Goal: Information Seeking & Learning: Find specific page/section

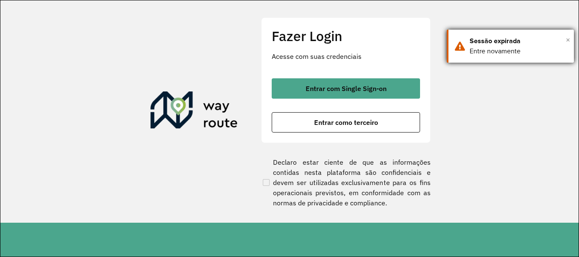
click at [569, 39] on span "×" at bounding box center [568, 39] width 4 height 13
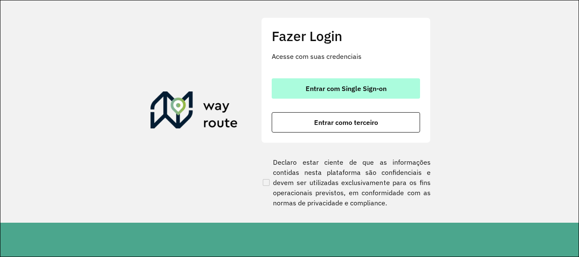
click at [314, 78] on button "Entrar com Single Sign-on" at bounding box center [346, 88] width 148 height 20
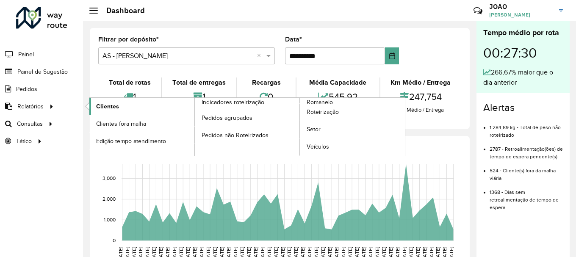
click at [111, 106] on span "Clientes" at bounding box center [107, 106] width 23 height 9
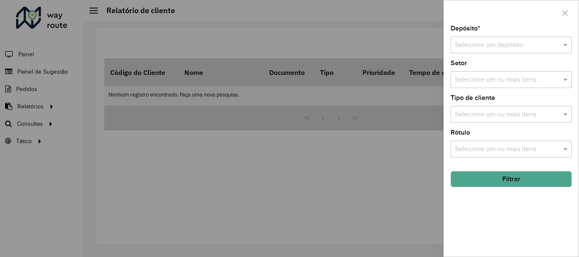
click at [513, 49] on input "text" at bounding box center [503, 45] width 96 height 10
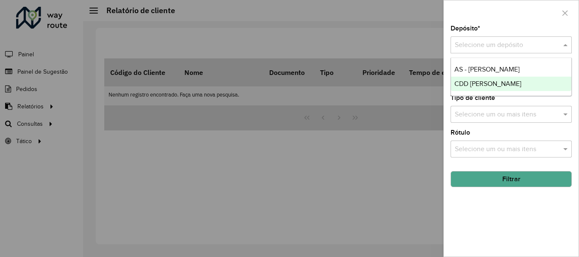
click at [486, 85] on span "CDD [PERSON_NAME]" at bounding box center [487, 83] width 67 height 7
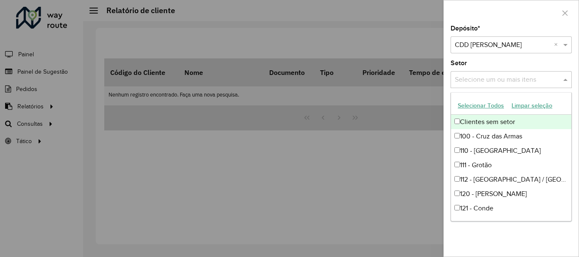
click at [495, 80] on input "text" at bounding box center [507, 80] width 108 height 10
click at [531, 64] on div "Setor Selecione um ou mais itens" at bounding box center [510, 74] width 121 height 28
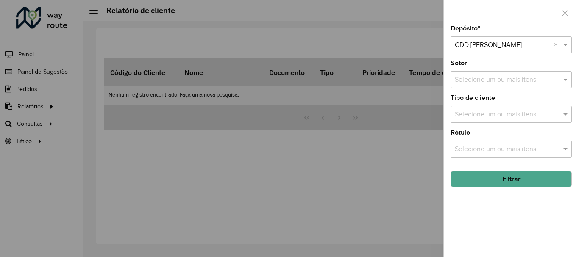
click at [497, 113] on input "text" at bounding box center [507, 115] width 108 height 10
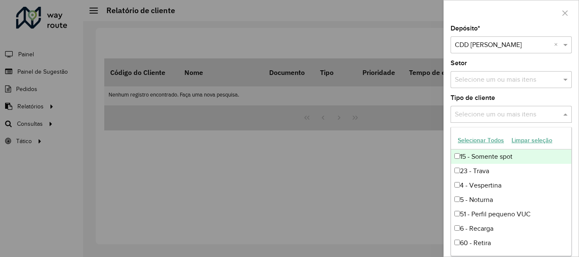
click at [497, 113] on input "text" at bounding box center [507, 115] width 108 height 10
click at [504, 97] on div "Tipo de cliente Selecione um ou mais itens" at bounding box center [510, 109] width 121 height 28
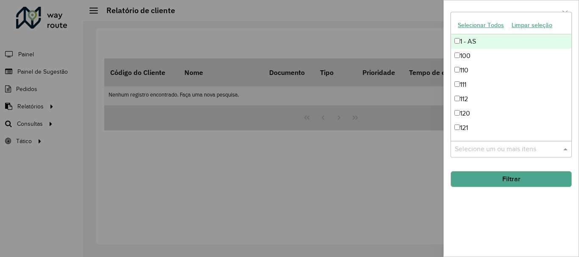
click at [485, 148] on input "text" at bounding box center [507, 149] width 108 height 10
click at [478, 225] on div "Depósito * Selecione um depósito × CDD [PERSON_NAME] × Setor Selecione um ou ma…" at bounding box center [511, 140] width 135 height 231
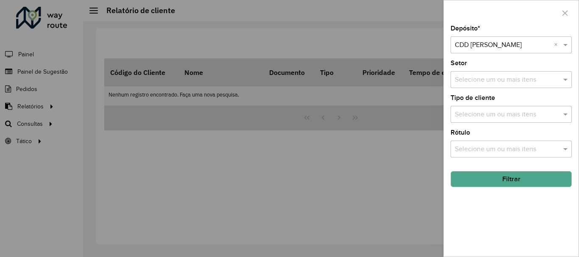
click at [311, 169] on div at bounding box center [289, 128] width 579 height 257
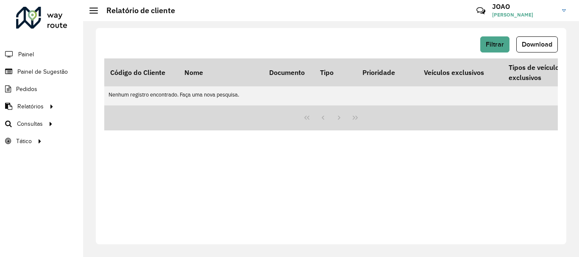
scroll to position [0, 1837]
